Goal: Find specific page/section: Find specific page/section

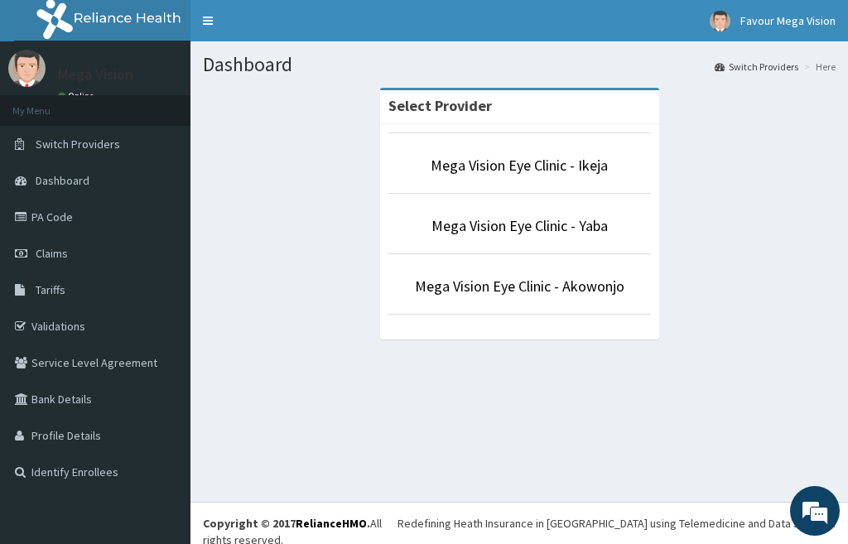
click at [494, 238] on li "Mega Vision Eye Clinic - Yaba" at bounding box center [519, 223] width 263 height 61
click at [494, 228] on link "Mega Vision Eye Clinic - Yaba" at bounding box center [520, 225] width 176 height 19
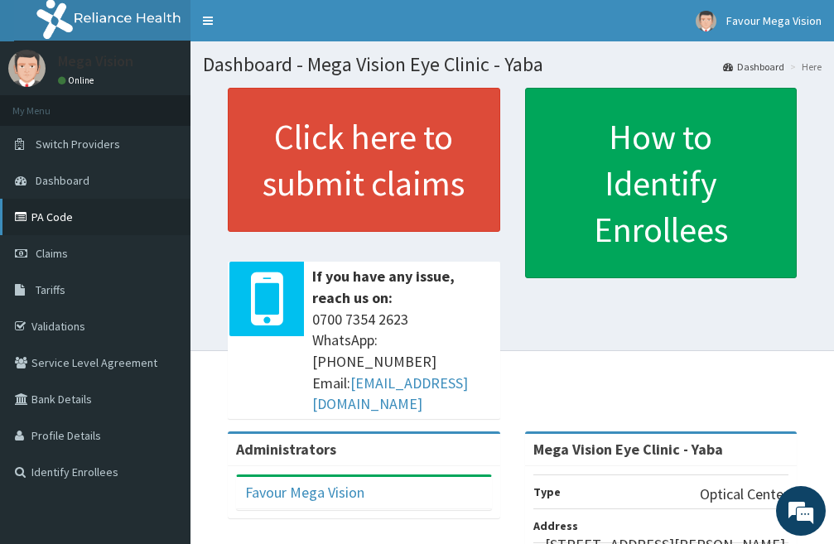
click at [78, 219] on link "PA Code" at bounding box center [95, 217] width 190 height 36
